Goal: Task Accomplishment & Management: Manage account settings

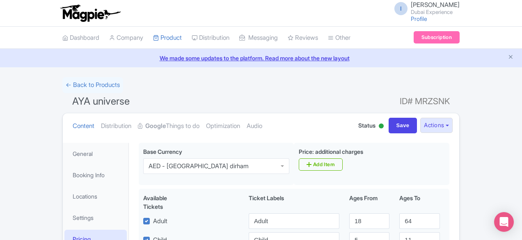
scroll to position [143, 0]
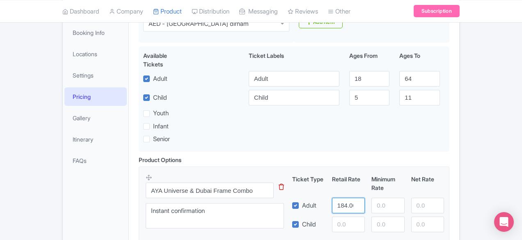
click at [365, 203] on input "184.00" at bounding box center [348, 206] width 33 height 16
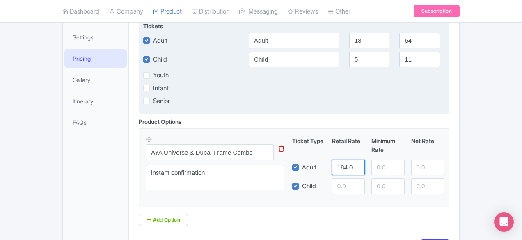
scroll to position [239, 0]
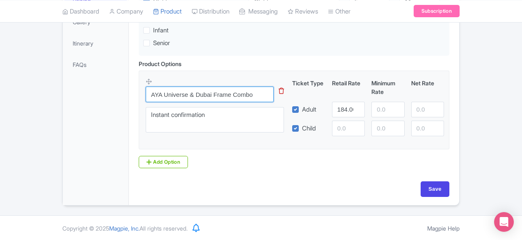
drag, startPoint x: 225, startPoint y: 96, endPoint x: 95, endPoint y: 96, distance: 129.4
click at [134, 96] on div "Product Options i AYA Universe & Dubai Frame Combo This tip has not data. Code:…" at bounding box center [294, 114] width 321 height 109
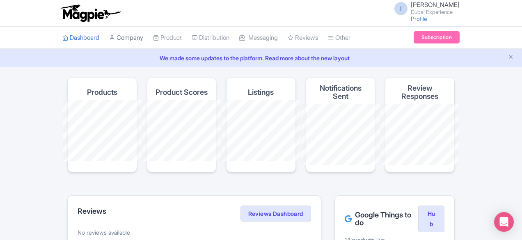
click at [109, 38] on link "Company" at bounding box center [126, 38] width 34 height 23
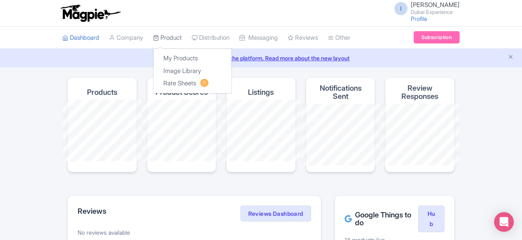
click at [153, 38] on link "Product" at bounding box center [167, 38] width 29 height 23
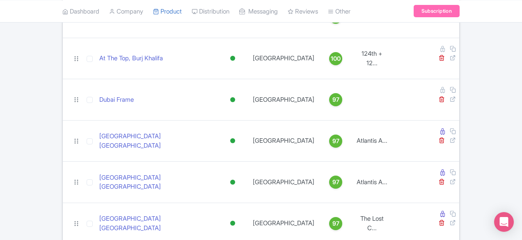
scroll to position [292, 0]
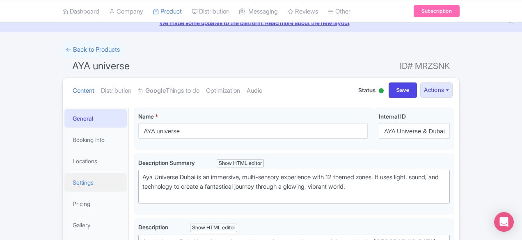
scroll to position [41, 0]
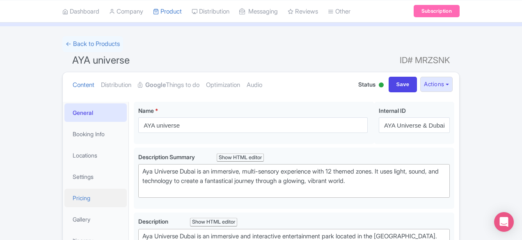
click at [64, 190] on link "Pricing" at bounding box center [95, 198] width 62 height 18
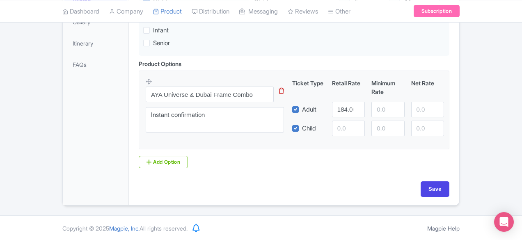
scroll to position [0, 0]
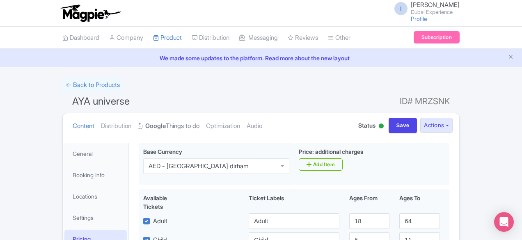
click at [145, 123] on strong "Google" at bounding box center [155, 126] width 21 height 9
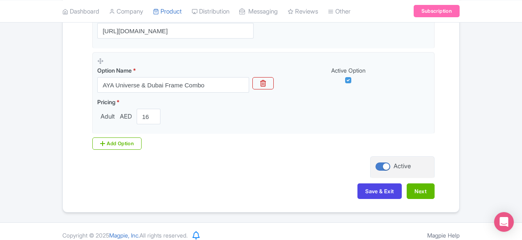
scroll to position [235, 0]
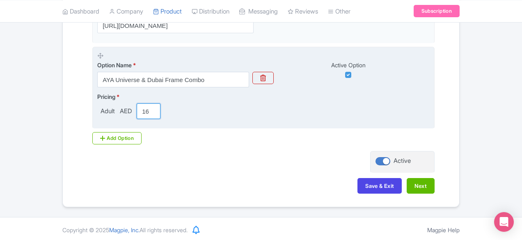
click at [137, 111] on input "165.00" at bounding box center [149, 112] width 24 height 16
click at [137, 113] on input "165.00" at bounding box center [149, 112] width 24 height 16
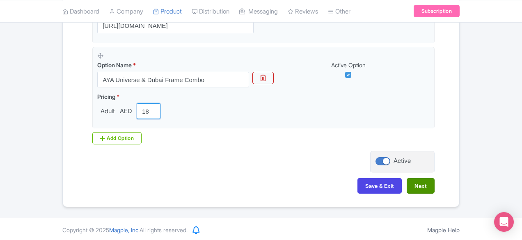
type input "185.00"
click at [435, 184] on button "Next" at bounding box center [421, 186] width 28 height 16
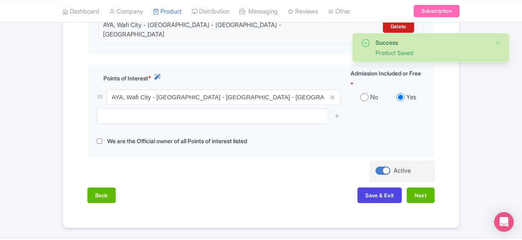
scroll to position [288, 0]
click at [435, 187] on button "Next" at bounding box center [421, 195] width 28 height 16
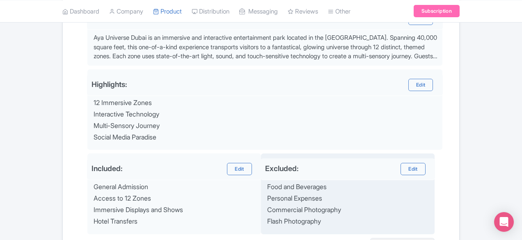
scroll to position [374, 0]
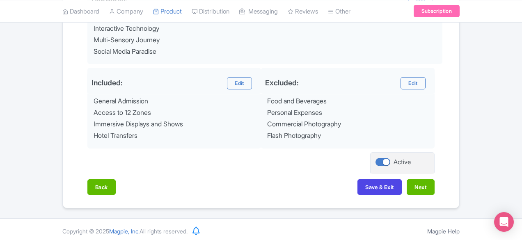
click at [435, 181] on button "Next" at bounding box center [421, 188] width 28 height 16
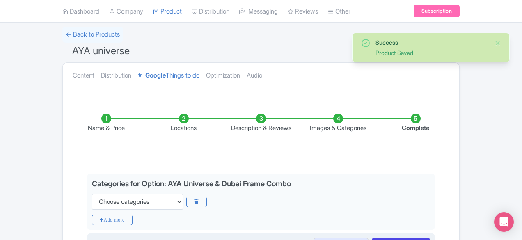
scroll to position [297, 0]
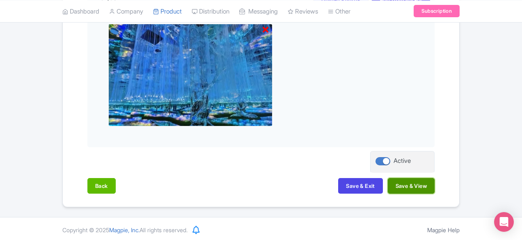
click at [435, 187] on button "Save & View" at bounding box center [411, 186] width 47 height 16
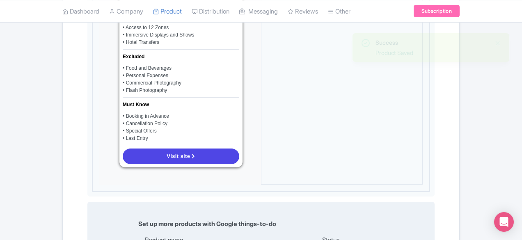
scroll to position [697, 0]
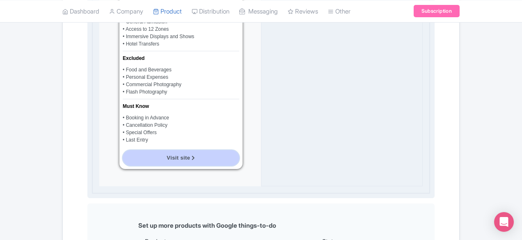
click at [139, 150] on link "Visit site" at bounding box center [181, 158] width 117 height 16
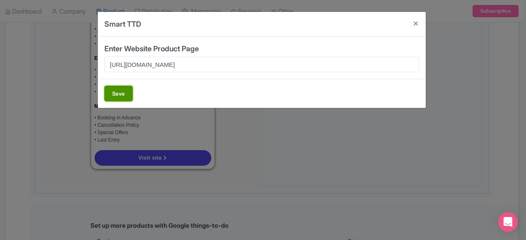
click at [122, 92] on button "Save" at bounding box center [118, 94] width 28 height 16
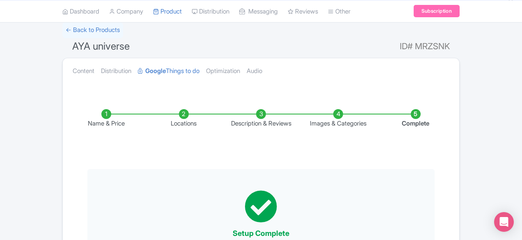
scroll to position [0, 0]
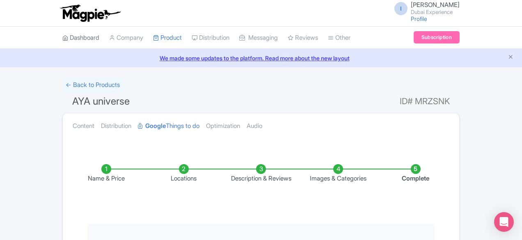
click at [62, 35] on link "Dashboard" at bounding box center [80, 38] width 37 height 23
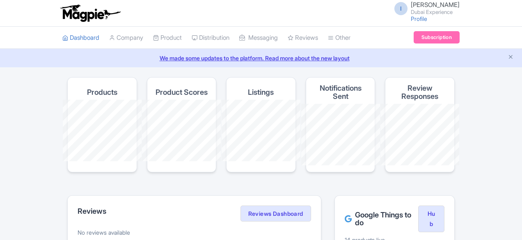
click at [272, 92] on h4 "Listings" at bounding box center [261, 92] width 26 height 8
click at [228, 56] on link "We made some updates to the platform. Read more about the new layout" at bounding box center [261, 58] width 513 height 9
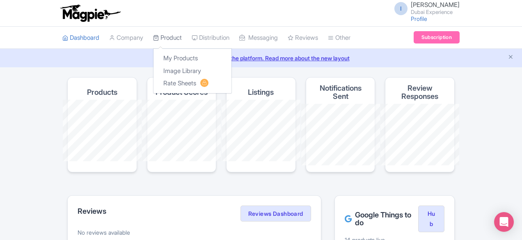
click at [153, 37] on link "Product" at bounding box center [167, 38] width 29 height 23
click at [154, 56] on link "My Products" at bounding box center [193, 58] width 78 height 13
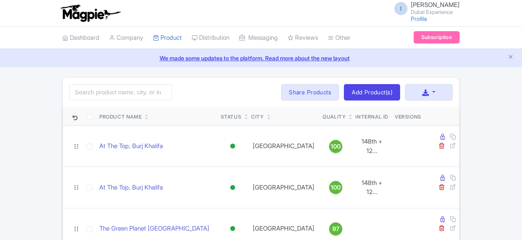
scroll to position [292, 0]
